Goal: Task Accomplishment & Management: Use online tool/utility

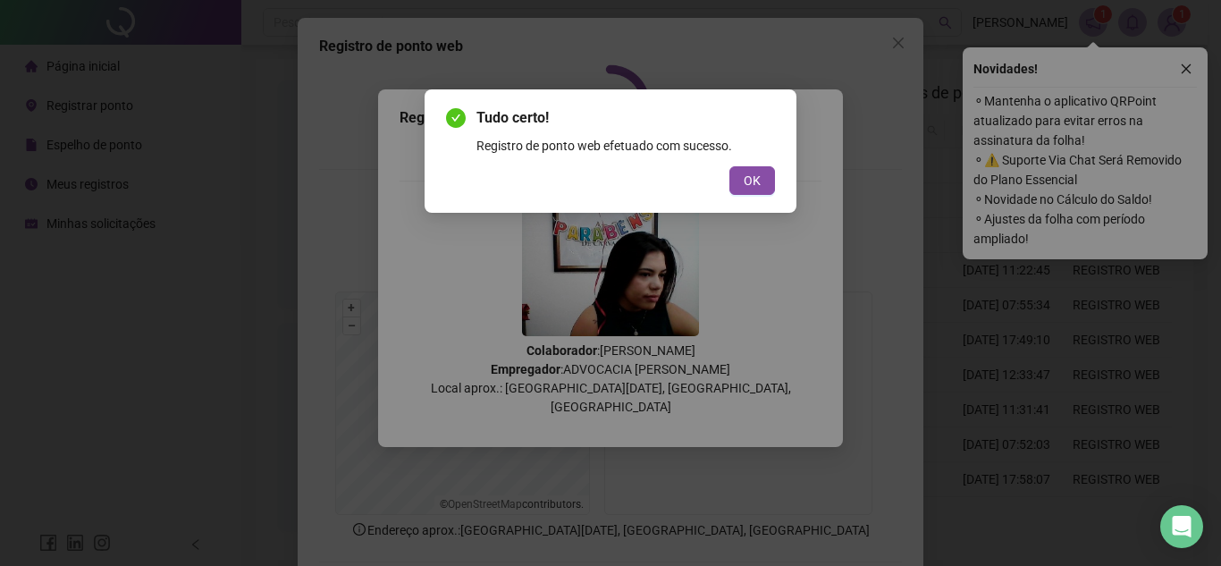
click at [974, 287] on div "Tudo certo! Registro de ponto web efetuado com sucesso. OK" at bounding box center [610, 283] width 1221 height 566
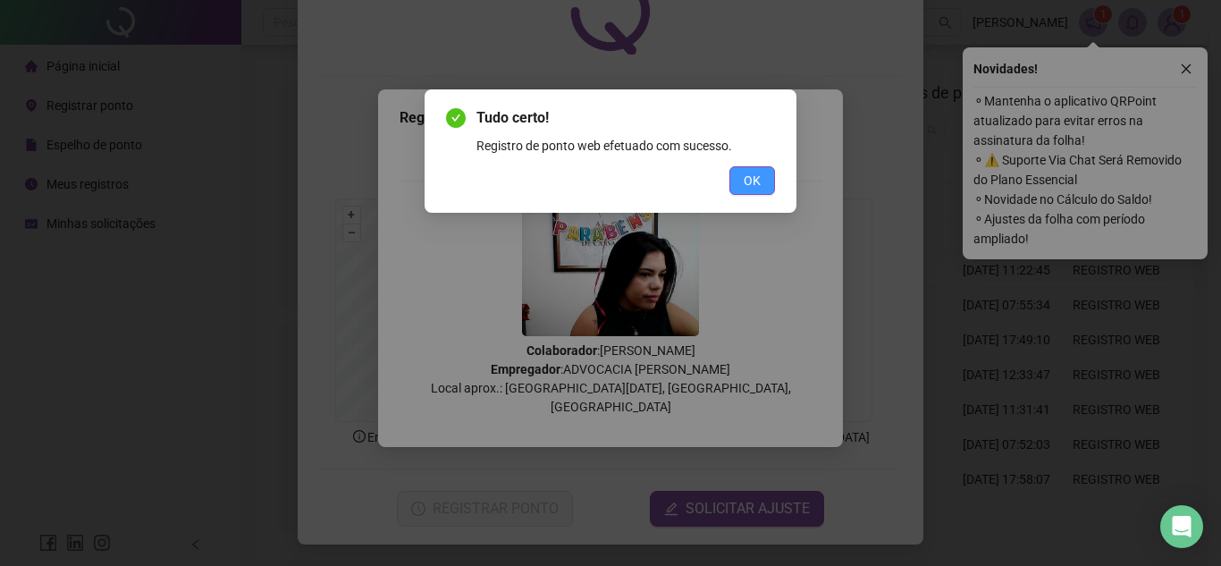
click at [751, 173] on span "OK" at bounding box center [752, 181] width 17 height 20
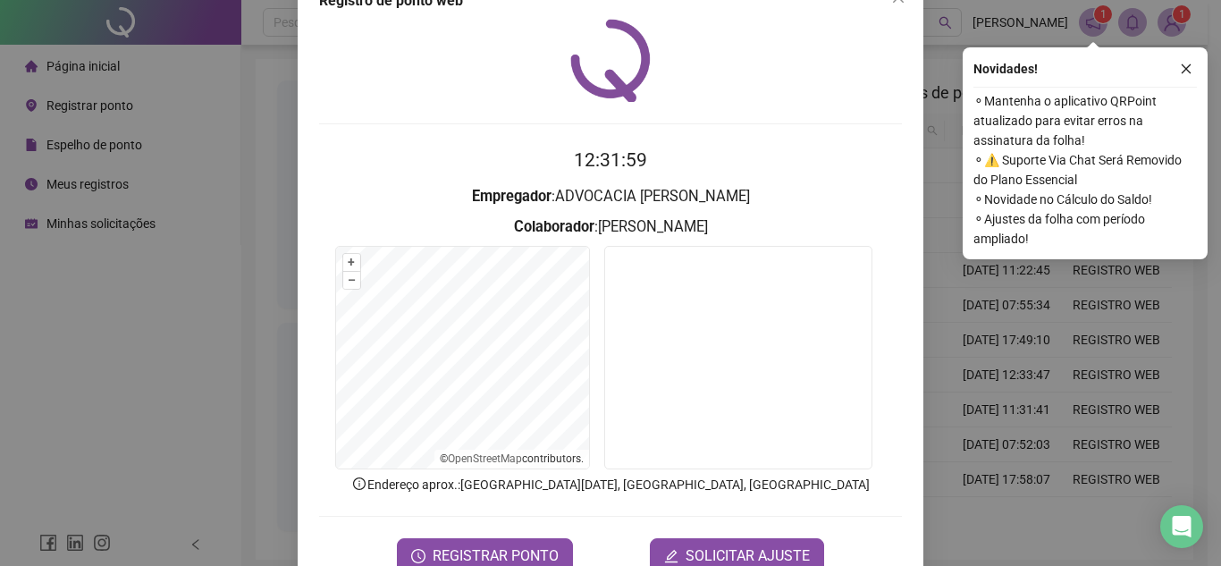
scroll to position [0, 0]
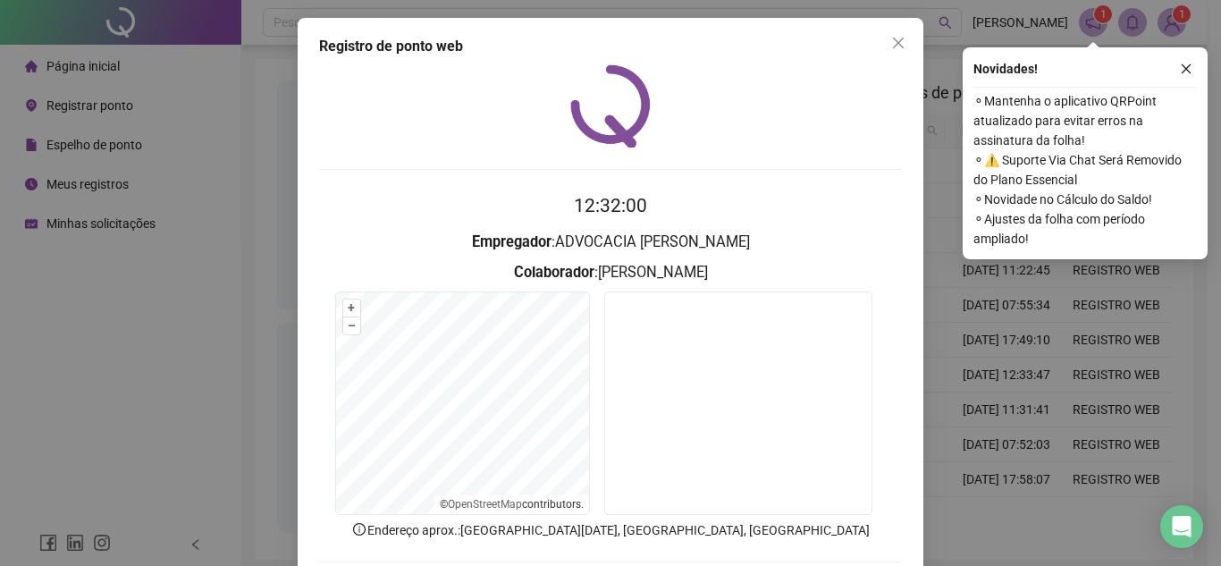
click at [884, 41] on span "Close" at bounding box center [898, 43] width 29 height 14
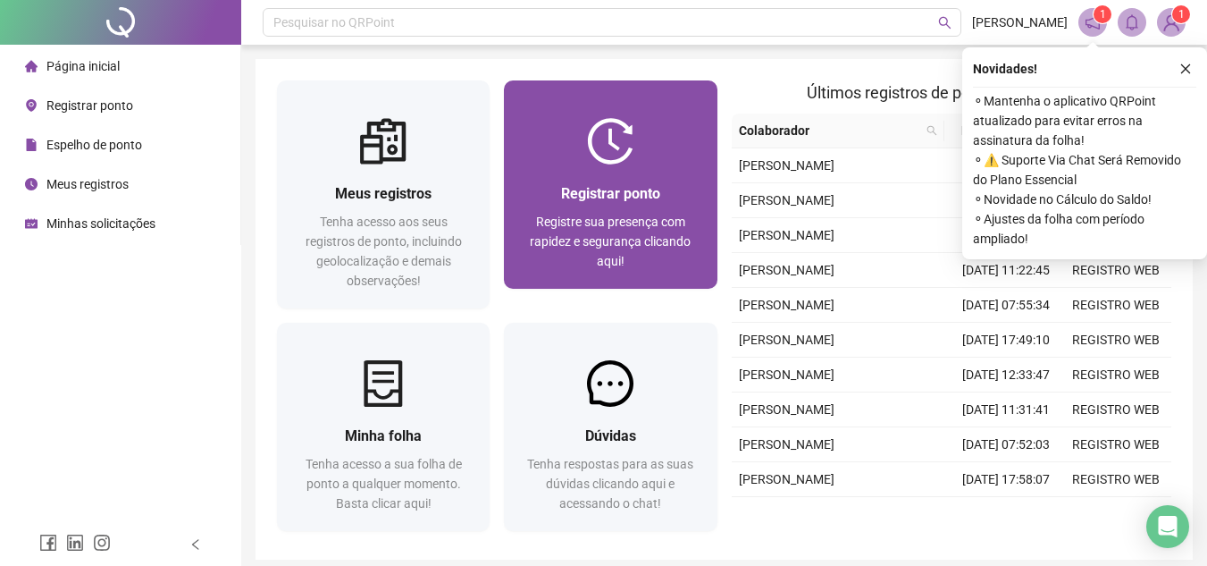
click at [654, 232] on span "Registre sua presença com rapidez e segurança clicando aqui!" at bounding box center [610, 241] width 161 height 54
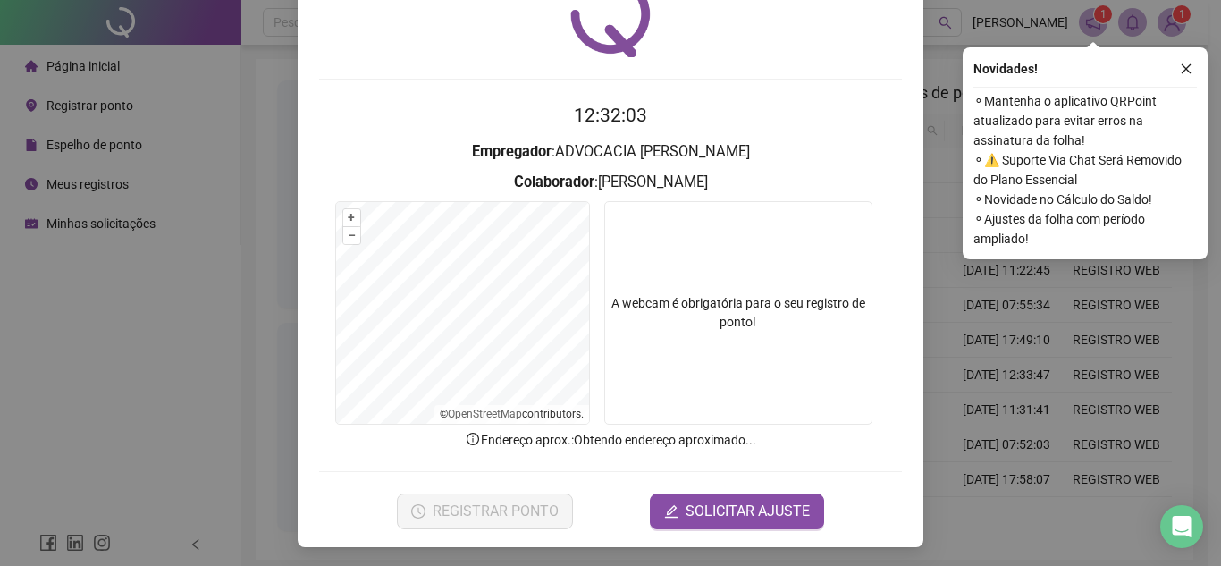
scroll to position [93, 0]
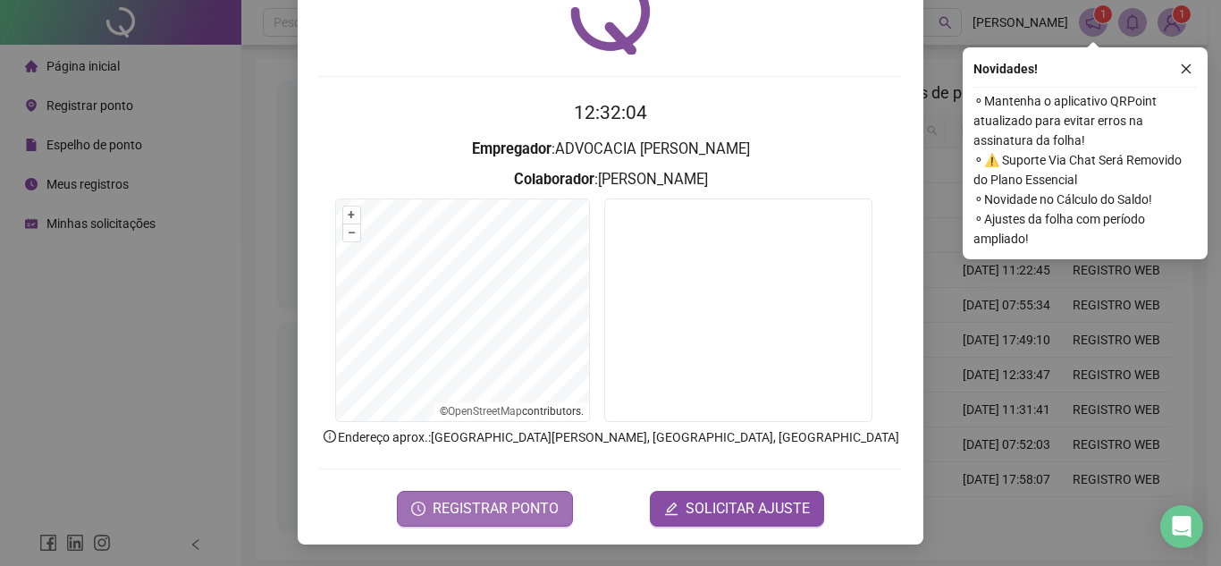
click at [491, 518] on span "REGISTRAR PONTO" at bounding box center [496, 508] width 126 height 21
